Goal: Task Accomplishment & Management: Use online tool/utility

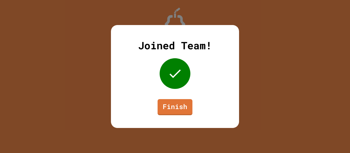
click at [171, 113] on link "Finish" at bounding box center [175, 107] width 35 height 16
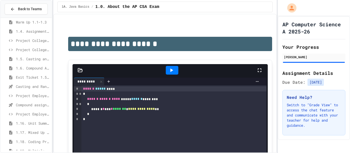
scroll to position [77, 0]
click at [17, 69] on span "Exit Ticket 1.5-1.6" at bounding box center [33, 68] width 34 height 5
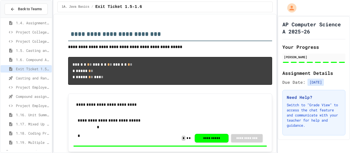
type input "*"
type input "****"
type input "*"
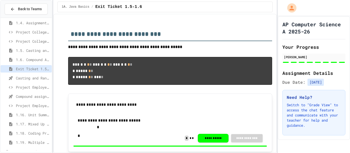
type input "***"
type input "****"
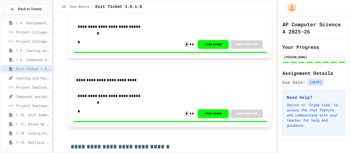
scroll to position [164, 0]
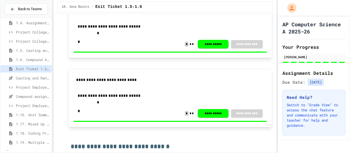
click at [16, 78] on span "Casting and Ranges of variables - Quiz" at bounding box center [33, 78] width 34 height 5
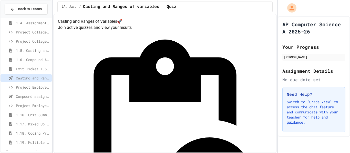
click at [10, 89] on icon at bounding box center [11, 87] width 6 height 5
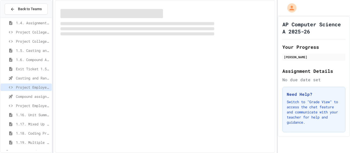
click at [16, 98] on span "Compound assignment operators - Quiz" at bounding box center [33, 96] width 34 height 5
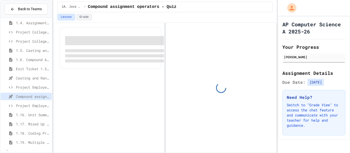
click at [15, 79] on div "Casting and Ranges of variables - Quiz" at bounding box center [26, 78] width 51 height 7
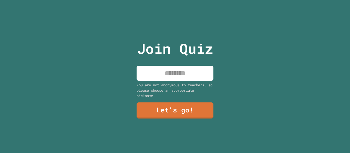
click at [154, 75] on input at bounding box center [175, 73] width 77 height 15
type input "*****"
click at [309, 39] on div "Join Quiz ***** You are not anonymous to teachers, so please choose an appropri…" at bounding box center [175, 76] width 350 height 153
click at [146, 113] on link "Let's go!" at bounding box center [175, 111] width 77 height 16
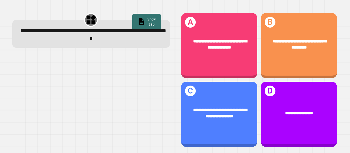
click at [199, 55] on div "**********" at bounding box center [219, 44] width 76 height 29
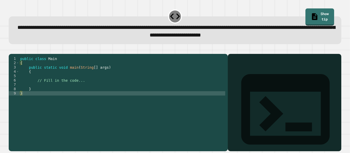
click at [68, 87] on div "public class Main { public static void main ( String [ ] args ) { // Fill in th…" at bounding box center [122, 100] width 206 height 87
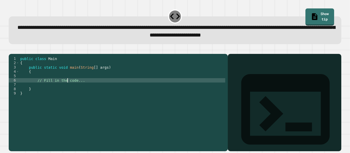
type textarea "**********"
type textarea "*"
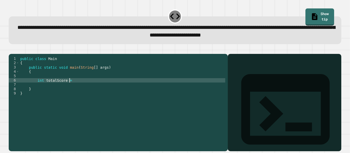
scroll to position [0, 6]
click at [51, 87] on div "public class Main { public static void main ( String [ ] args ) { int totalScor…" at bounding box center [122, 100] width 206 height 87
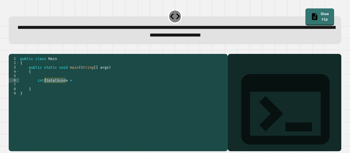
click at [51, 87] on div "public class Main { public static void main ( String [ ] args ) { int totalScor…" at bounding box center [122, 96] width 206 height 78
click at [51, 87] on div "public class Main { public static void main ( String [ ] args ) { int totalScor…" at bounding box center [122, 100] width 206 height 87
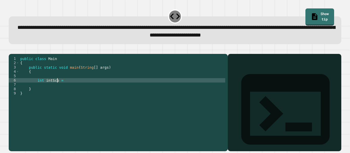
scroll to position [0, 5]
click at [102, 88] on div "public class Main { public static void main ( String [ ] args ) { int intScore …" at bounding box center [122, 100] width 206 height 87
type textarea "**********"
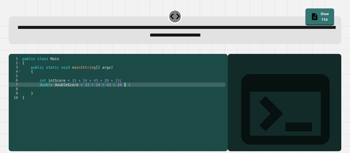
scroll to position [0, 13]
type textarea "**********"
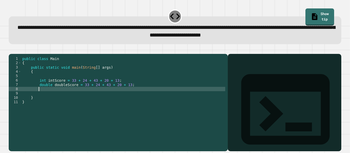
click at [51, 87] on div "public class Main { public static void main ( String [ ] args ) { int intScore …" at bounding box center [123, 100] width 204 height 87
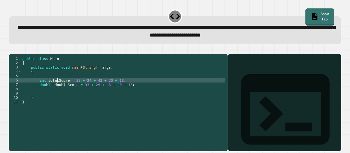
scroll to position [0, 5]
click at [133, 92] on div "public class Main { public static void main ( String [ ] args ) { int totalScor…" at bounding box center [123, 100] width 204 height 87
click at [137, 94] on div "public class Main { public static void main ( String [ ] args ) { int totalScor…" at bounding box center [123, 100] width 204 height 87
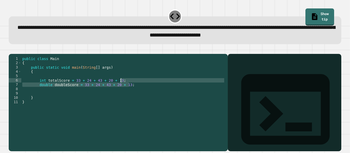
type textarea "**********"
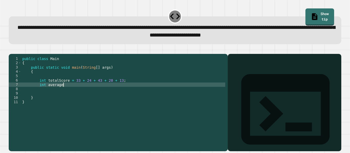
scroll to position [0, 5]
click at [61, 92] on div "public class Main { public static void main ( String [ ] args ) { int totalScor…" at bounding box center [123, 100] width 204 height 87
click at [78, 92] on div "public class Main { public static void main ( String [ ] args ) { int totalScor…" at bounding box center [123, 100] width 204 height 87
type textarea "**********"
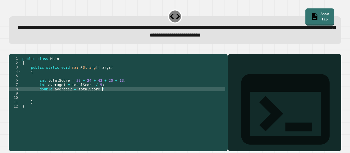
type textarea "**********"
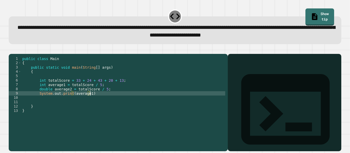
scroll to position [0, 8]
click at [97, 101] on div "public class Main { public static void main ( String [ ] args ) { int totalScor…" at bounding box center [123, 100] width 204 height 87
type textarea "**********"
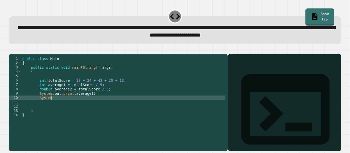
scroll to position [0, 4]
click at [73, 102] on div "public class Main { public static void main ( String [ ] args ) { int totalScor…" at bounding box center [123, 100] width 204 height 87
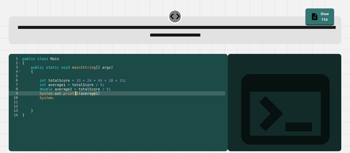
scroll to position [0, 7]
click at [56, 104] on div "public class Main { public static void main ( String [ ] args ) { int totalScor…" at bounding box center [123, 100] width 204 height 87
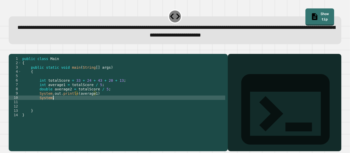
scroll to position [0, 4]
click at [56, 104] on div "public class Main { public static void main ( String [ ] args ) { int totalScor…" at bounding box center [123, 100] width 204 height 87
click at [123, 99] on div "public class Main { public static void main ( String [ ] args ) { int totalScor…" at bounding box center [123, 100] width 204 height 87
type textarea "**********"
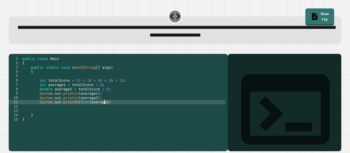
scroll to position [0, 10]
click at [116, 112] on div "public class Main { public static void main ( String [ ] args ) { int totalScor…" at bounding box center [123, 100] width 204 height 87
click at [11, 50] on button "button" at bounding box center [11, 50] width 0 height 0
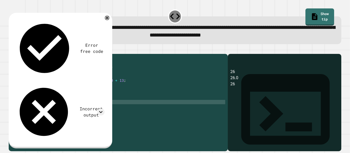
click at [109, 22] on div "Error free code 26 26.0 26 Incorrect output Expected output 26 26.6 27 My outpu…" at bounding box center [60, 81] width 103 height 136
click at [105, 19] on icon at bounding box center [107, 18] width 6 height 6
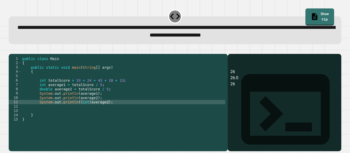
click at [321, 19] on link "Show tip" at bounding box center [319, 16] width 29 height 17
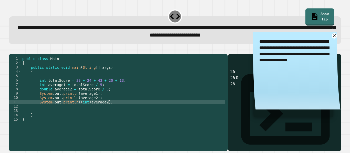
click at [326, 40] on textarea "**********" at bounding box center [297, 51] width 88 height 38
click at [332, 35] on icon at bounding box center [334, 35] width 5 height 5
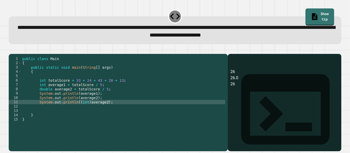
click at [110, 105] on div "public class Main { public static void main ( String [ ] args ) { int totalScor…" at bounding box center [123, 100] width 204 height 87
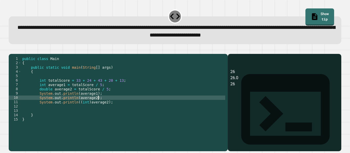
type textarea "**********"
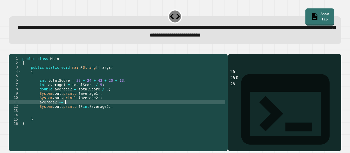
scroll to position [0, 6]
click at [11, 50] on icon "button" at bounding box center [11, 50] width 0 height 0
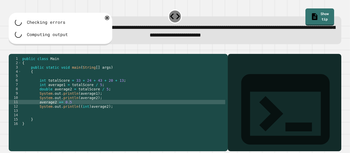
click at [104, 106] on div "public class Main { public static void main ( String [ ] args ) { int totalScor…" at bounding box center [123, 100] width 204 height 87
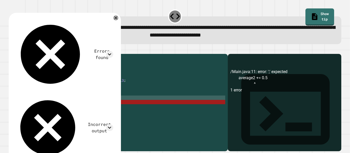
click at [102, 107] on div "public class Main { public static void main ( String [ ] args ) { int totalScor…" at bounding box center [123, 100] width 204 height 87
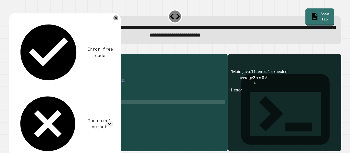
scroll to position [0, 6]
click at [11, 50] on icon "button" at bounding box center [11, 50] width 0 height 0
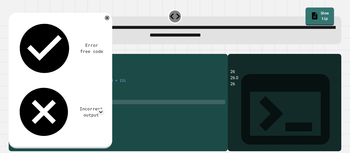
click at [332, 17] on link "Show tip" at bounding box center [319, 17] width 28 height 18
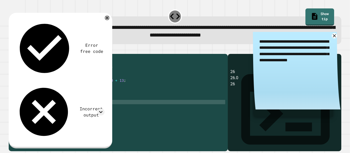
click at [334, 39] on link at bounding box center [333, 35] width 5 height 5
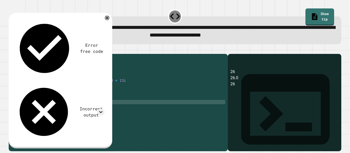
click at [341, 38] on div "**********" at bounding box center [175, 26] width 336 height 39
click at [11, 50] on icon "button" at bounding box center [11, 50] width 0 height 0
click at [101, 111] on icon at bounding box center [101, 112] width 4 height 2
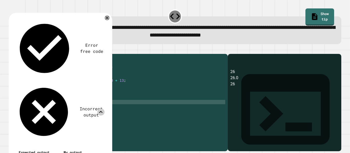
click at [101, 109] on icon at bounding box center [100, 112] width 7 height 7
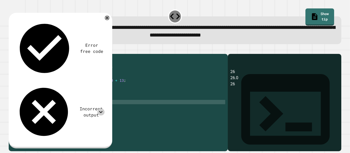
click at [110, 114] on div "public class Main { public static void main ( String [ ] args ) { int totalScor…" at bounding box center [123, 100] width 204 height 87
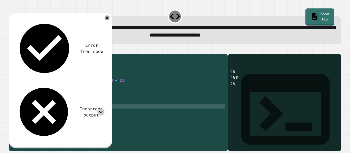
click at [104, 83] on div "Incorrect output" at bounding box center [60, 112] width 90 height 58
click at [101, 109] on icon at bounding box center [100, 112] width 7 height 7
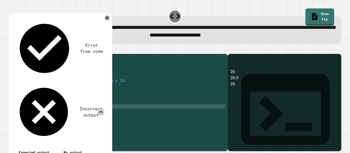
click at [147, 80] on div "public class Main { public static void main ( String [ ] args ) { int totalScor…" at bounding box center [123, 100] width 204 height 87
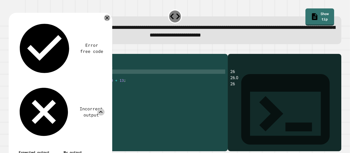
click at [106, 19] on icon at bounding box center [107, 18] width 6 height 6
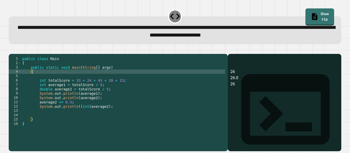
click at [75, 96] on div "public class Main { public static void main ( String [ ] args ) { int totalScor…" at bounding box center [123, 100] width 204 height 87
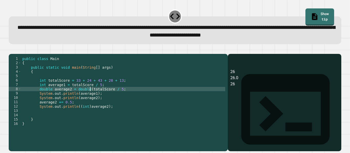
scroll to position [0, 9]
click at [76, 97] on div "public class Main { public static void main ( String [ ] args ) { int totalScor…" at bounding box center [123, 100] width 204 height 87
click at [88, 96] on div "public class Main { public static void main ( String [ ] args ) { int totalScor…" at bounding box center [123, 100] width 204 height 87
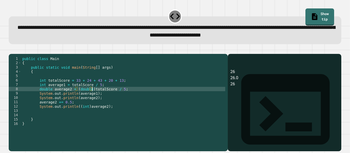
type textarea "**********"
click at [11, 50] on button "button" at bounding box center [11, 50] width 0 height 0
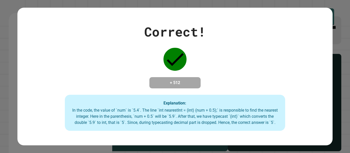
click at [340, 69] on div "Correct! + 512 Explanation: In the code, the value of `num` is `5.4`. The line …" at bounding box center [175, 76] width 350 height 153
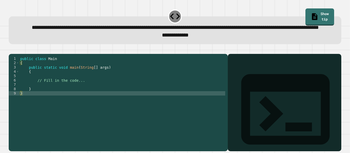
click at [83, 101] on div "public class Main { public static void main ( String [ ] args ) { // Fill in th…" at bounding box center [122, 98] width 206 height 83
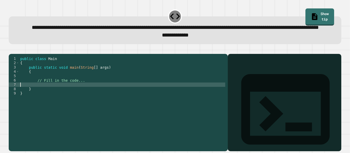
type textarea "**********"
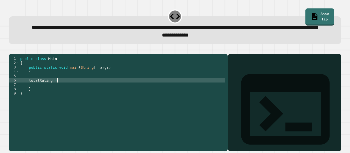
scroll to position [0, 4]
click at [27, 97] on div "public class Main { public static void main ( String [ ] args ) { totalRating =…" at bounding box center [122, 98] width 206 height 83
click at [75, 97] on div "public class Main { public static void main ( String [ ] args ) { double totalR…" at bounding box center [122, 98] width 206 height 83
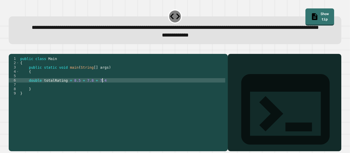
type textarea "**********"
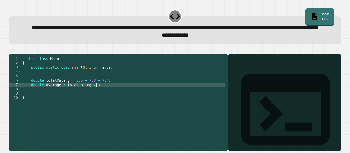
type textarea "**********"
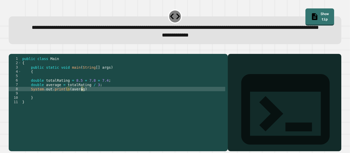
scroll to position [0, 7]
click at [97, 103] on div "public class Main { public static void main ( String [ ] args ) { double totalR…" at bounding box center [123, 98] width 204 height 83
click at [11, 50] on icon "button" at bounding box center [11, 50] width 0 height 0
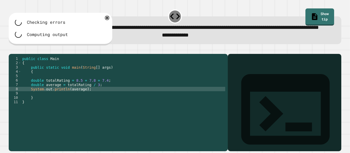
click at [119, 128] on div "public class Main { public static void main ( String [ ] args ) { double totalR…" at bounding box center [123, 98] width 204 height 83
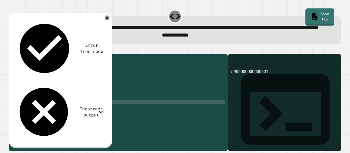
click at [70, 107] on div "public class Main { public static void main ( String [ ] args ) { double totalR…" at bounding box center [123, 98] width 204 height 83
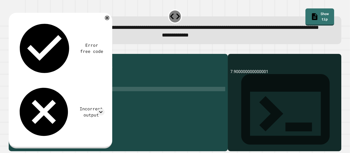
click at [118, 99] on div "public class Main { public static void main ( String [ ] args ) { double totalR…" at bounding box center [123, 98] width 204 height 83
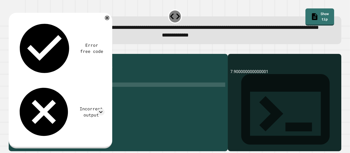
click at [118, 99] on div "public class Main { public static void main ( String [ ] args ) { double totalR…" at bounding box center [123, 98] width 204 height 83
type textarea "**********"
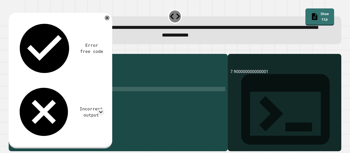
type textarea "*"
click at [70, 110] on div "public class Main { public static void main ( String [ ] args ) { double totalR…" at bounding box center [123, 98] width 204 height 83
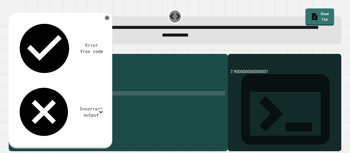
scroll to position [0, 6]
click at [11, 50] on icon "button" at bounding box center [11, 50] width 0 height 0
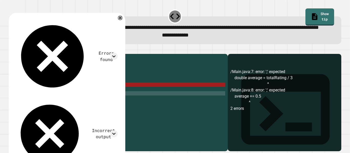
click at [105, 101] on div "public class Main { public static void main ( String [ ] args ) { double totalR…" at bounding box center [123, 98] width 204 height 83
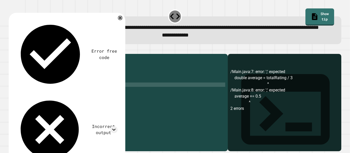
scroll to position [0, 9]
click at [11, 50] on icon "button" at bounding box center [11, 50] width 0 height 0
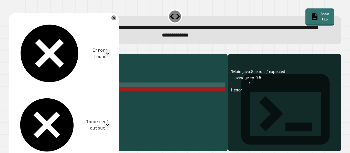
click at [75, 108] on div "public class Main { public static void main ( String [ ] args ) { double totalR…" at bounding box center [123, 98] width 204 height 83
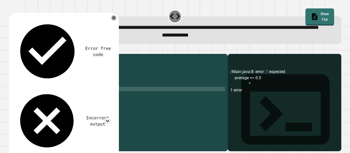
scroll to position [0, 5]
type textarea "**********"
click at [11, 50] on button "button" at bounding box center [11, 50] width 0 height 0
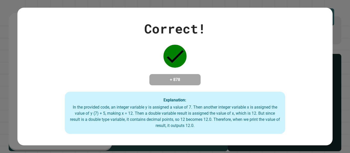
click at [75, 108] on div "In the provided code, an integer variable y is assigned a value of 7. Then anot…" at bounding box center [175, 116] width 210 height 25
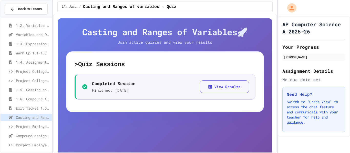
scroll to position [40, 0]
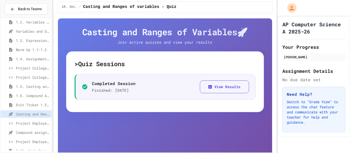
click at [27, 123] on span "Project EmployeePay" at bounding box center [33, 123] width 34 height 5
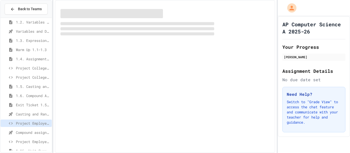
click at [27, 123] on span "Project EmployeePay" at bounding box center [33, 123] width 34 height 5
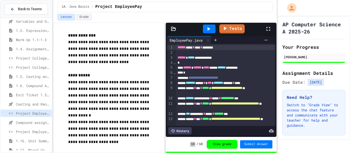
scroll to position [51, 0]
click at [27, 123] on span "Compound assignment operators - Quiz" at bounding box center [33, 122] width 34 height 5
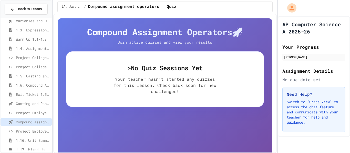
click at [33, 129] on span "Project EmployeePay (File Input)" at bounding box center [33, 131] width 34 height 5
